Goal: Information Seeking & Learning: Learn about a topic

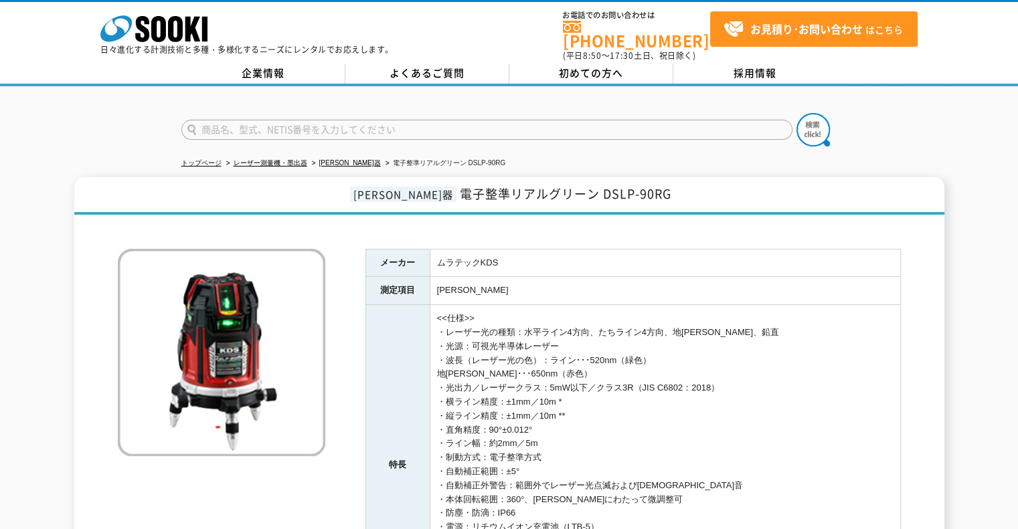
click at [634, 292] on td "墨出" at bounding box center [665, 291] width 470 height 28
